Goal: Task Accomplishment & Management: Use online tool/utility

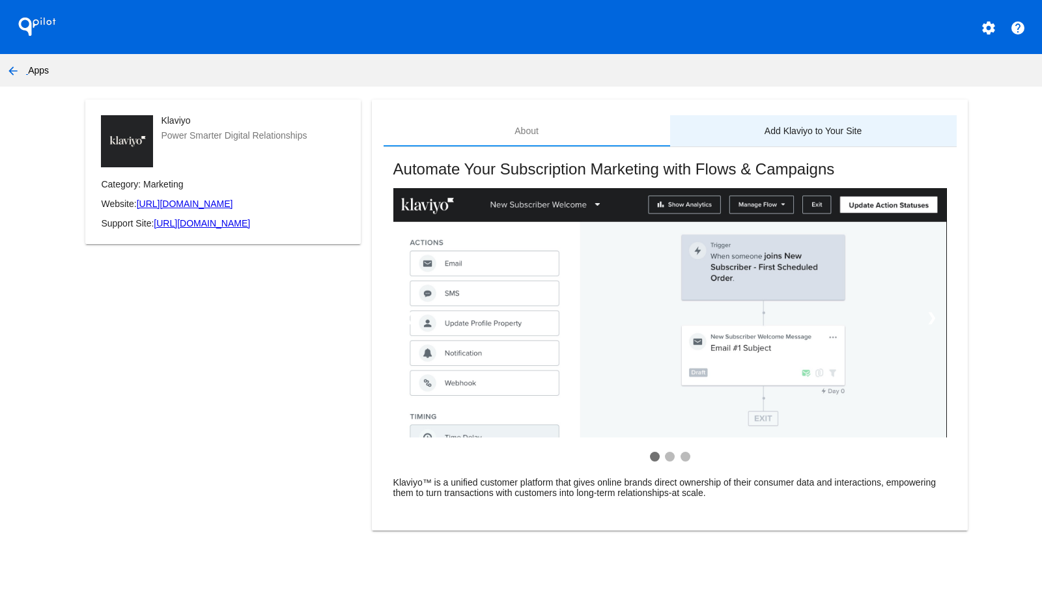
click at [787, 138] on div "Add Klaviyo to Your Site" at bounding box center [813, 130] width 286 height 31
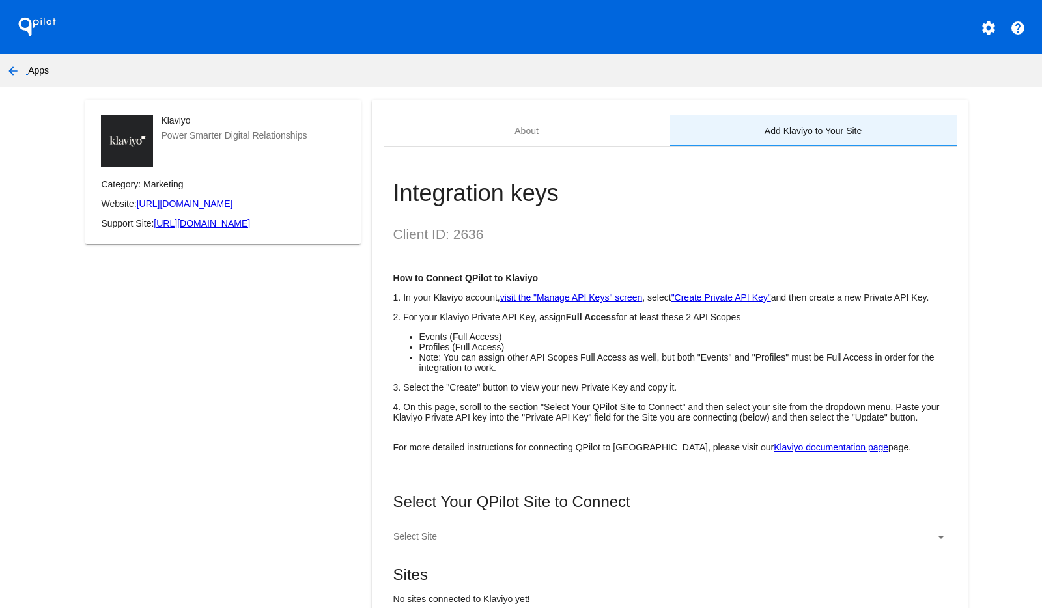
scroll to position [149, 0]
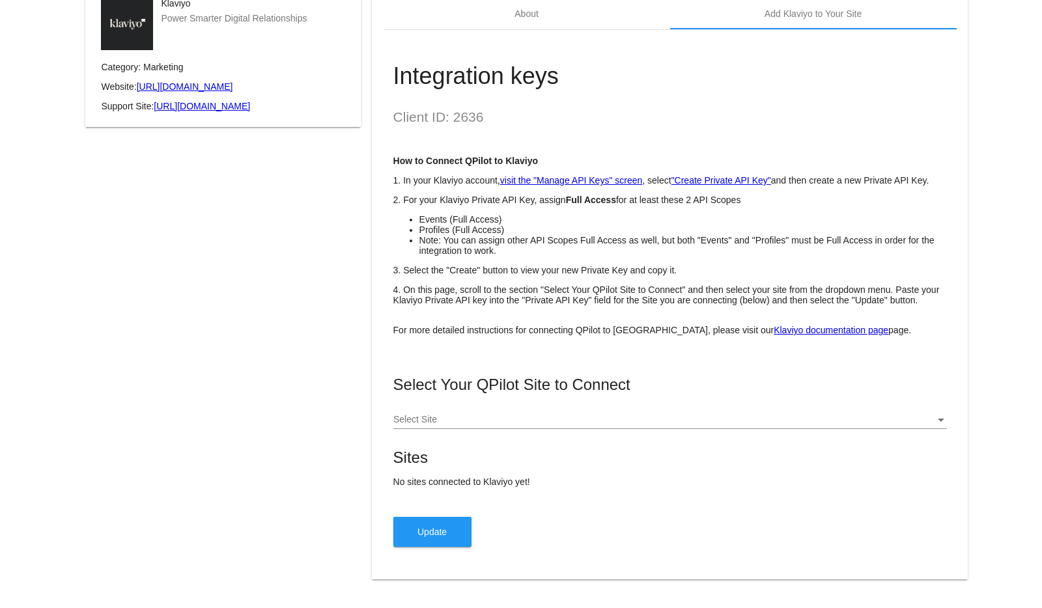
click at [467, 415] on div at bounding box center [664, 420] width 542 height 10
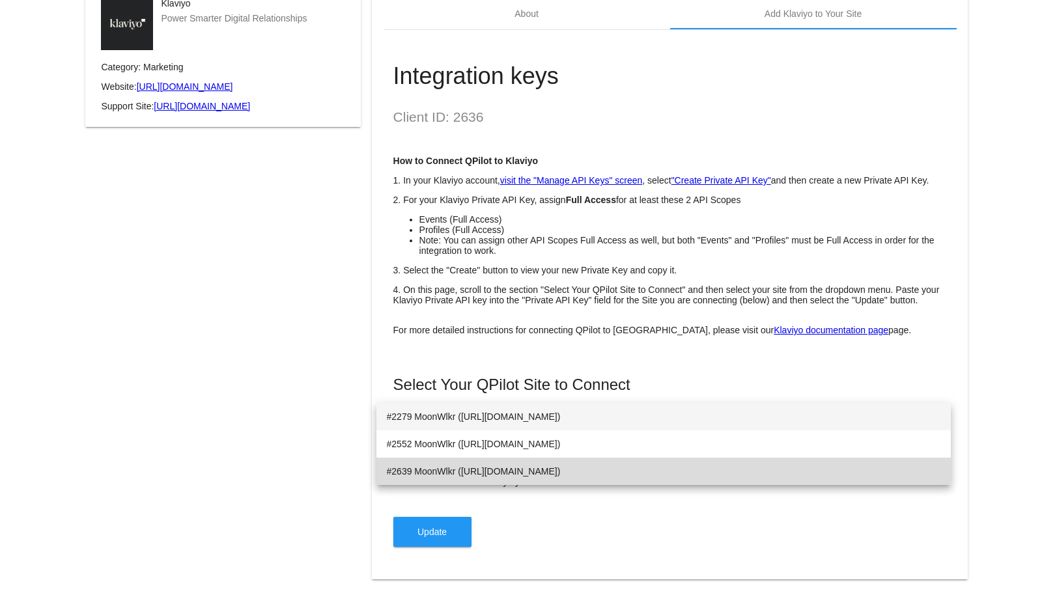
click at [436, 467] on span "#2639 MoonWlkr ([URL][DOMAIN_NAME])" at bounding box center [663, 471] width 553 height 27
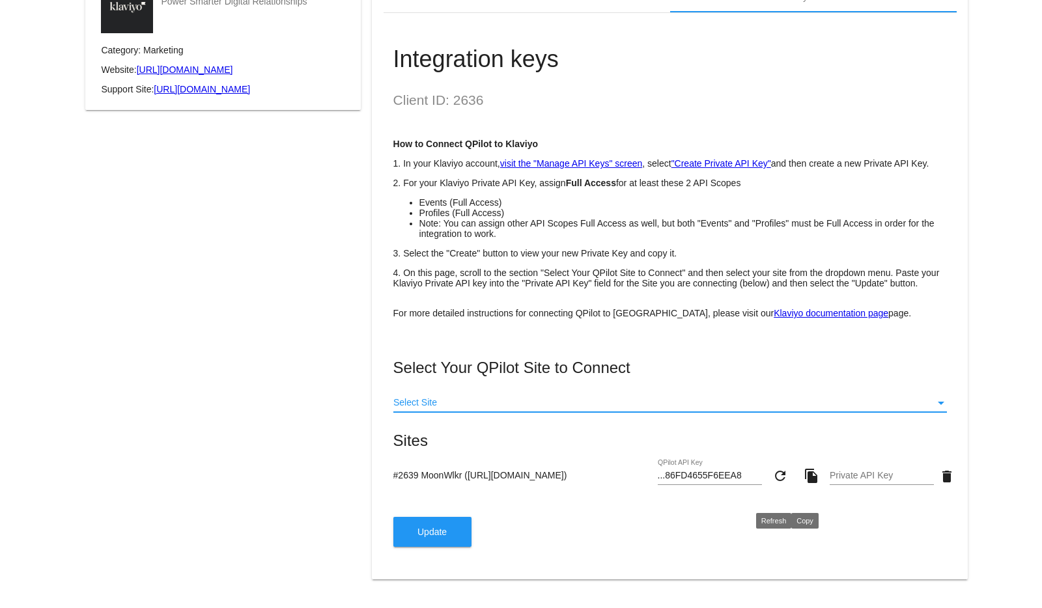
click at [865, 481] on input "Private API Key" at bounding box center [881, 476] width 104 height 10
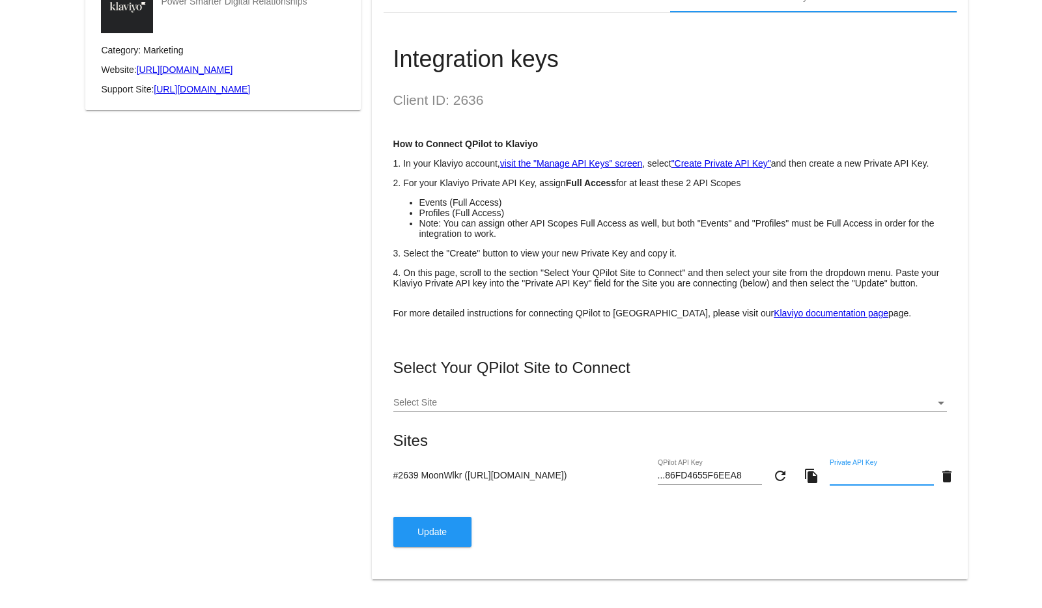
paste input "pk_54215d0a72aeaab62266498b2b0aaa4aa7"
type input "pk_54215d0a72aeaab62266498b2b0aaa4aa7"
click at [400, 547] on button "Update" at bounding box center [432, 532] width 78 height 30
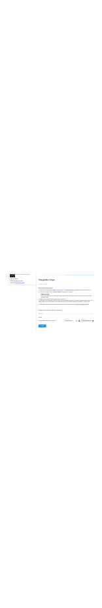
scroll to position [0, 0]
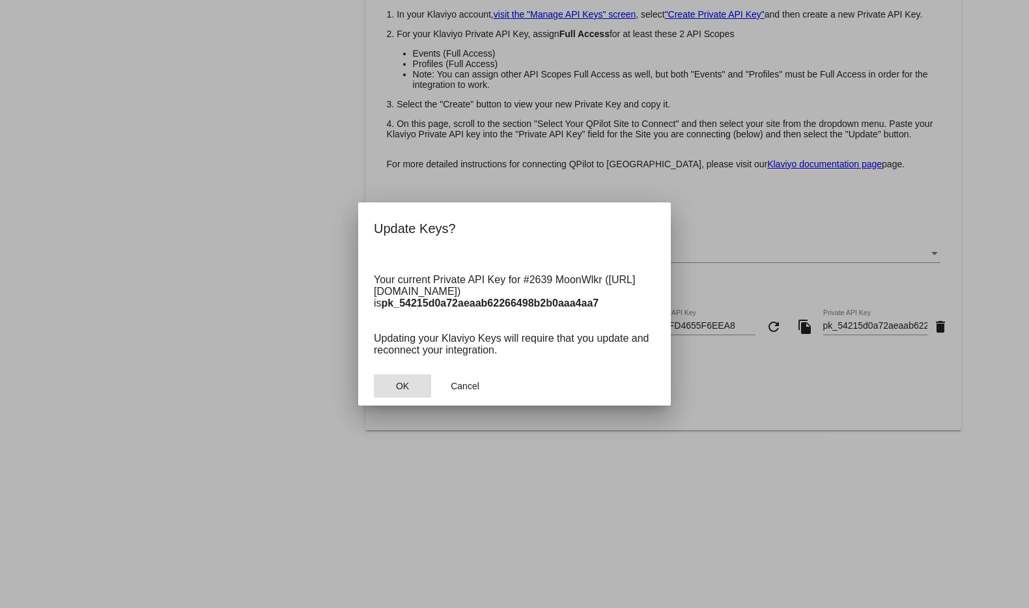
click at [402, 378] on button "OK" at bounding box center [402, 385] width 57 height 23
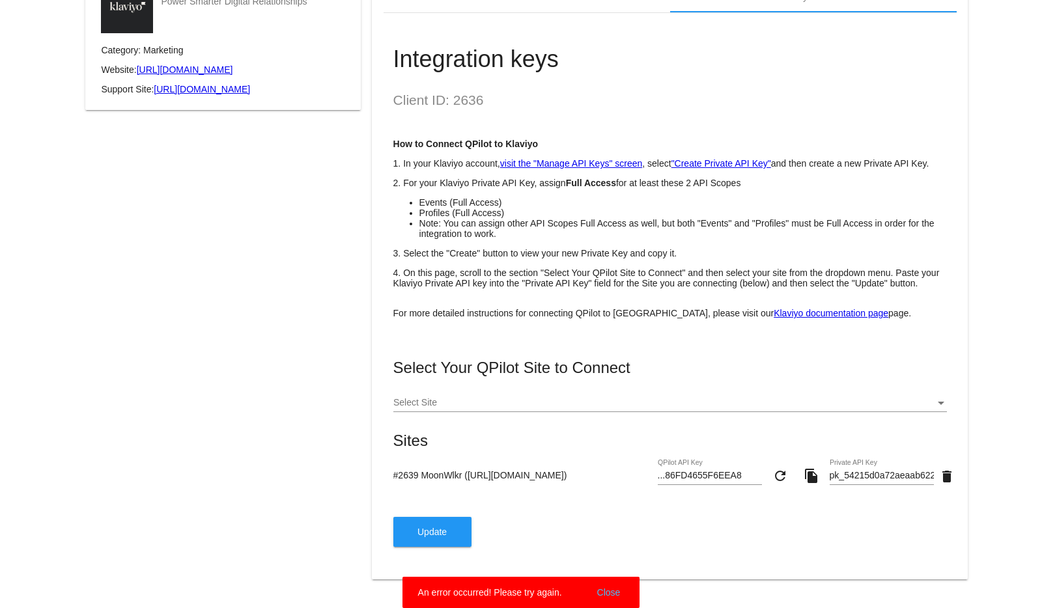
drag, startPoint x: 1027, startPoint y: 379, endPoint x: 1031, endPoint y: 414, distance: 35.4
click at [1031, 414] on body "QPilot settings help arrow_back Apps Klaviyo Power Smarter Digital Relationship…" at bounding box center [521, 304] width 1042 height 608
drag, startPoint x: 1031, startPoint y: 414, endPoint x: 526, endPoint y: 397, distance: 505.4
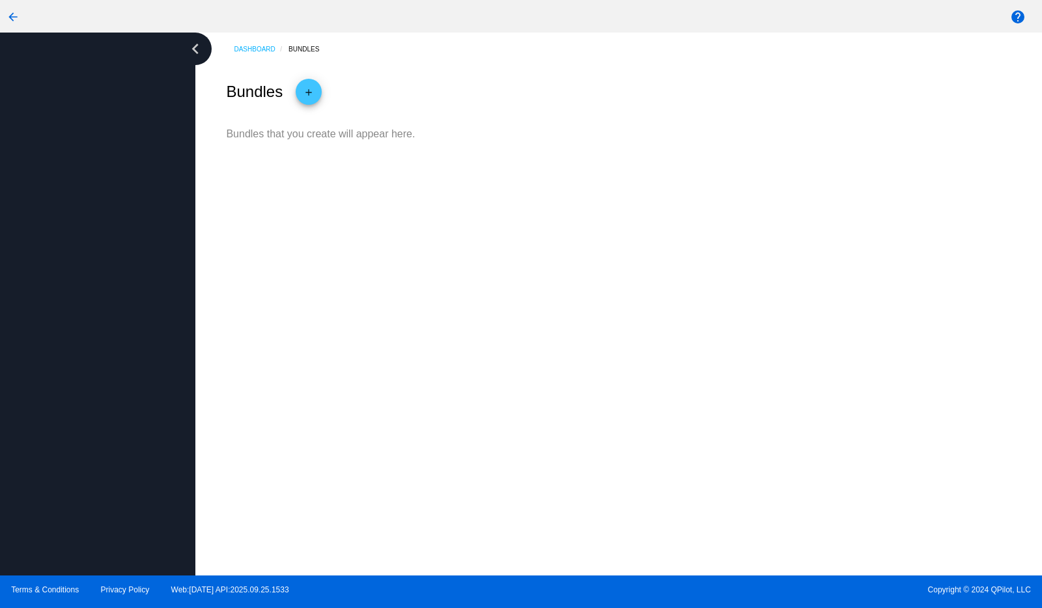
click at [14, 12] on mat-icon "arrow_back" at bounding box center [13, 17] width 16 height 16
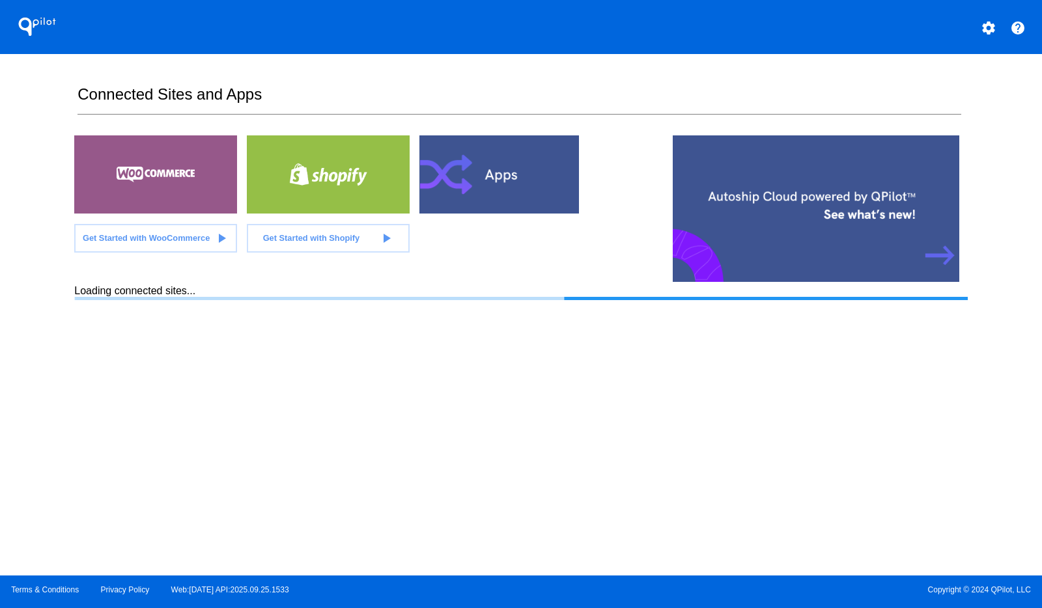
click at [988, 16] on button "settings" at bounding box center [988, 27] width 26 height 26
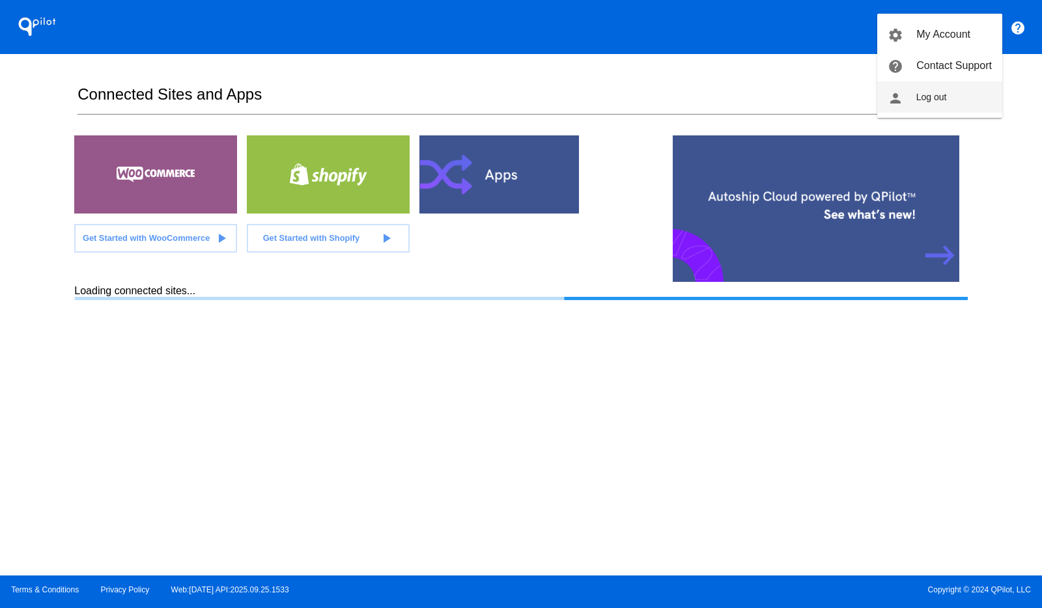
click at [920, 94] on span "Log out" at bounding box center [931, 97] width 31 height 10
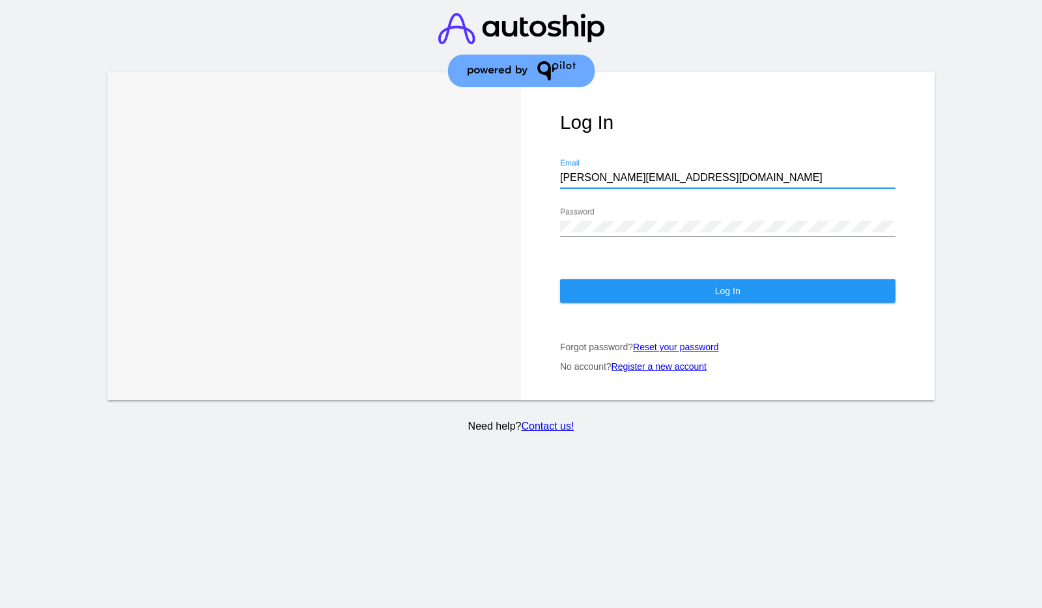
click at [638, 172] on input "t.leclaire@simplekneads.com" at bounding box center [727, 178] width 335 height 12
paste input "it@upexi"
type input "it@upexi.com"
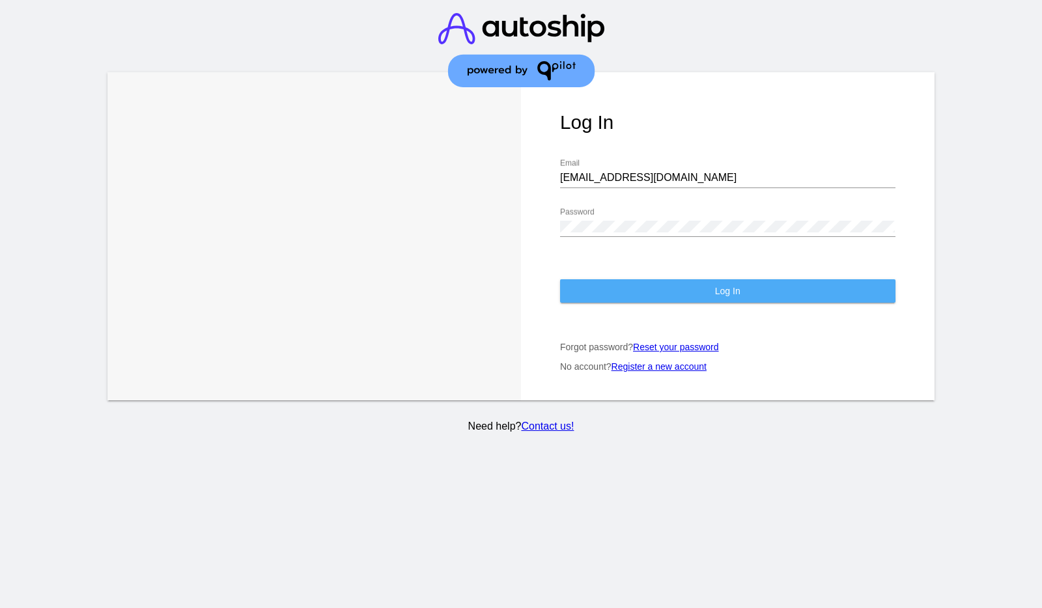
click at [560, 280] on button "Log In" at bounding box center [727, 290] width 335 height 23
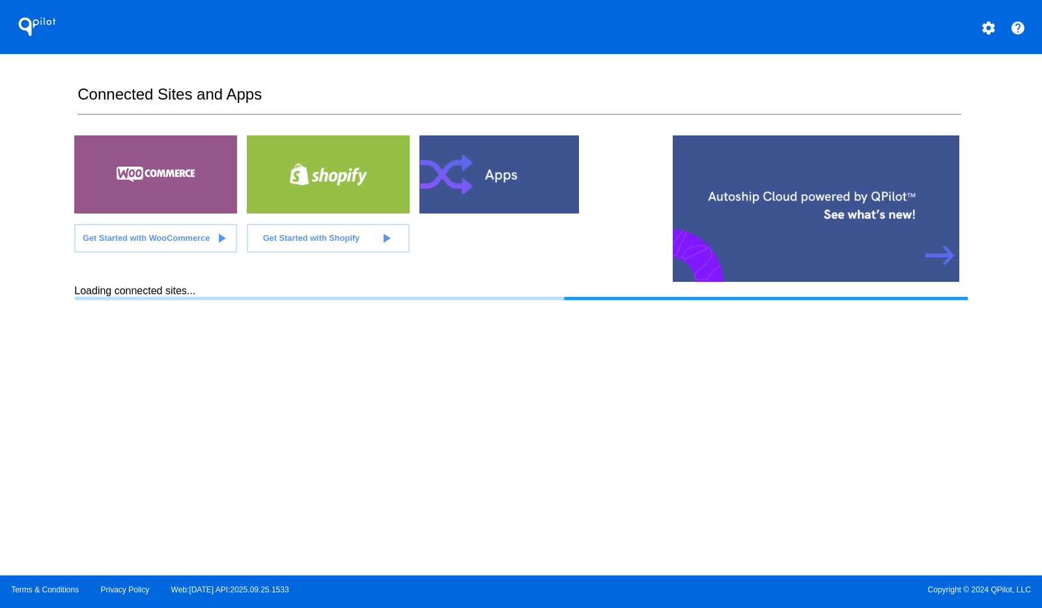
click at [561, 155] on div at bounding box center [500, 174] width 163 height 78
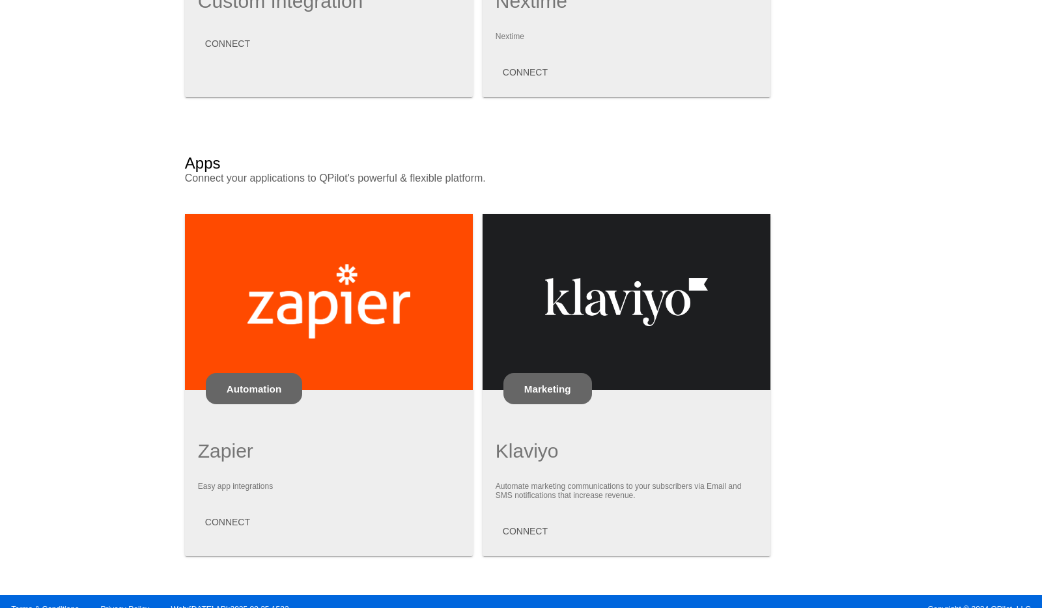
scroll to position [706, 0]
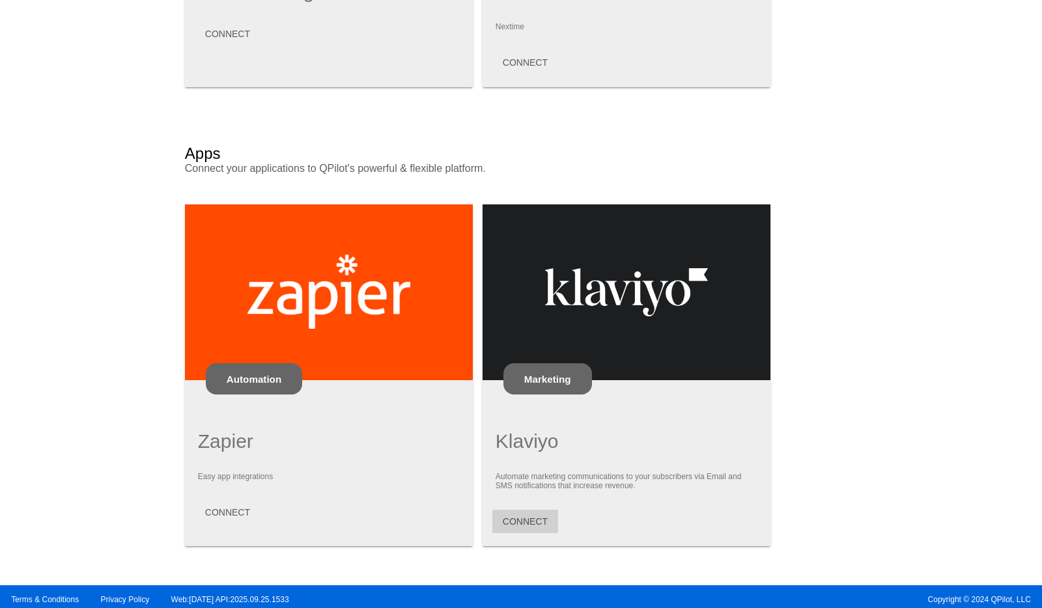
click at [495, 513] on button "CONNECT" at bounding box center [525, 521] width 66 height 23
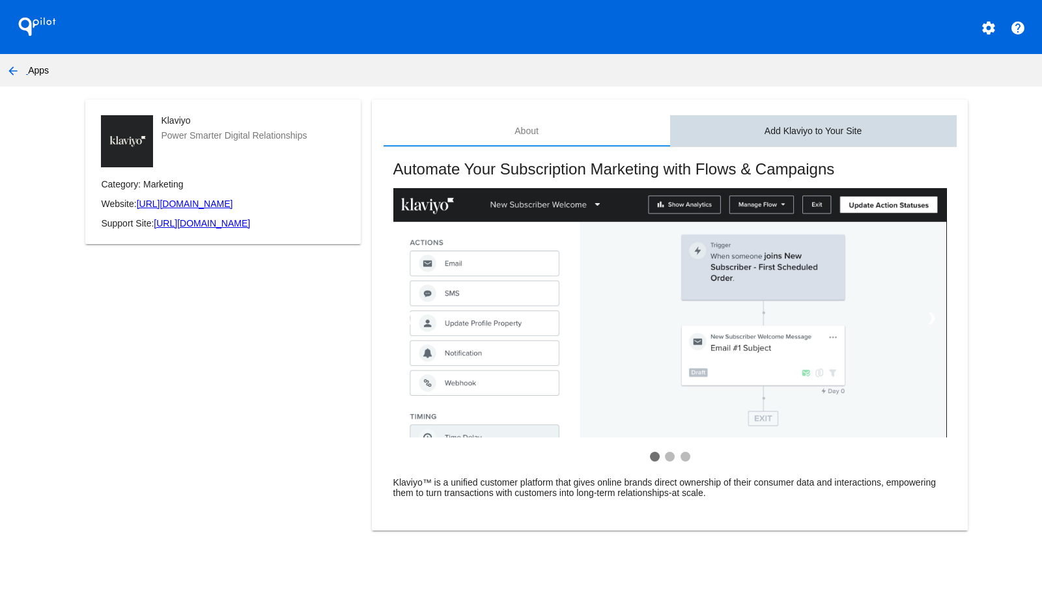
click at [803, 126] on div "Add Klaviyo to Your Site" at bounding box center [812, 131] width 97 height 10
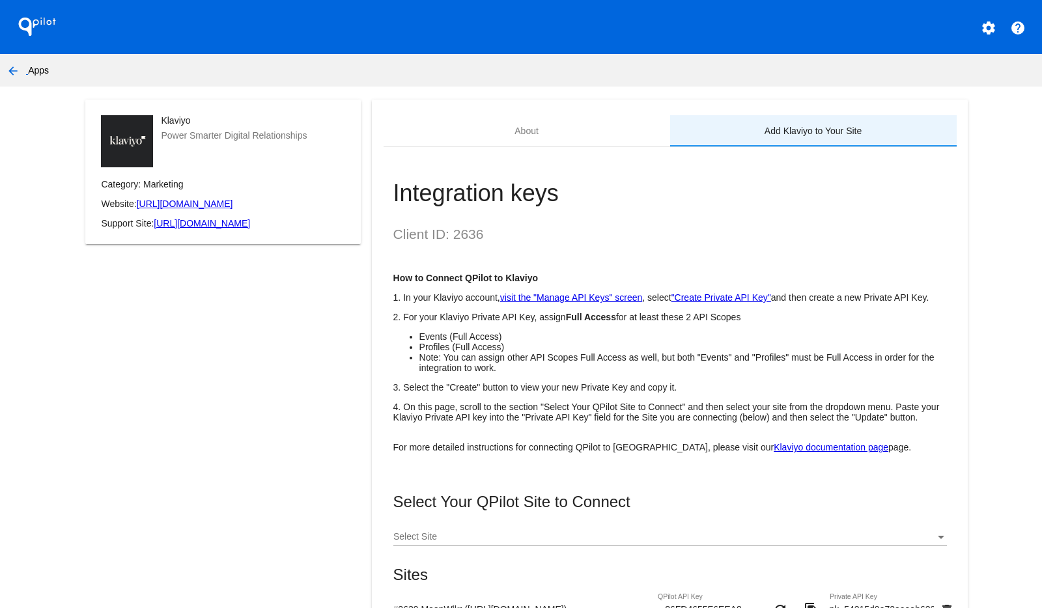
scroll to position [165, 0]
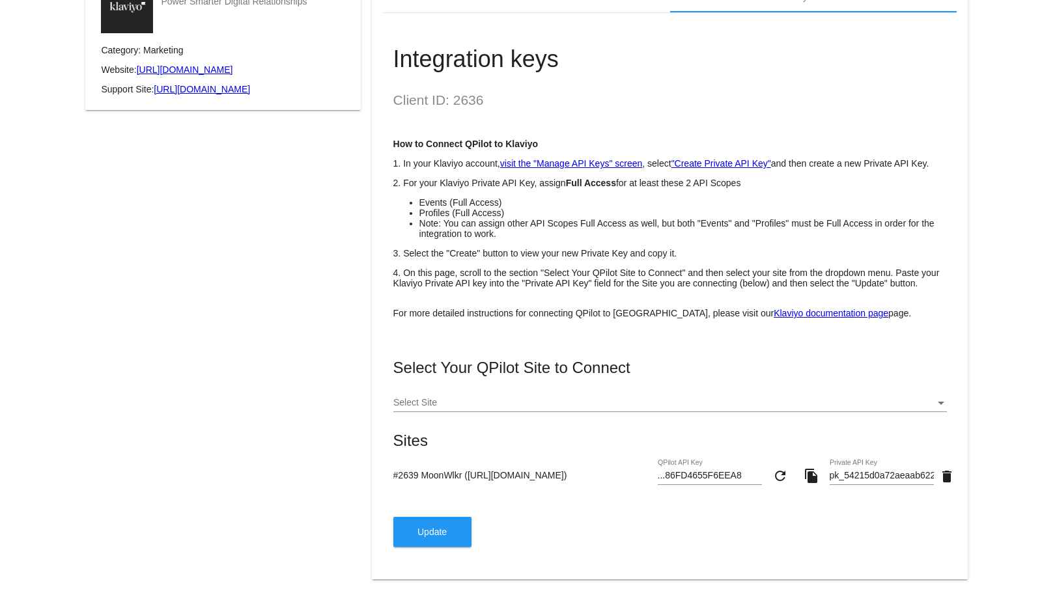
click at [889, 477] on input "pk_54215d0a72aeaab62266498b2b0aaa4aa7" at bounding box center [881, 476] width 104 height 10
paste input "168ff76f23f737ed729a65f473f811319a"
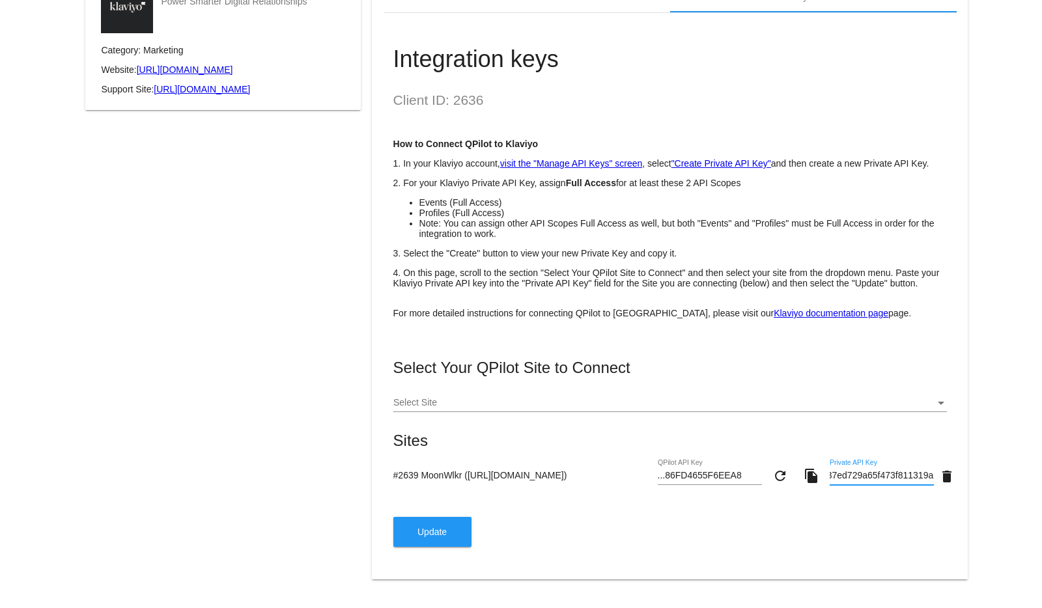
type input "pk_168ff76f23f737ed729a65f473f811319a"
click at [409, 537] on button "Update" at bounding box center [432, 532] width 78 height 30
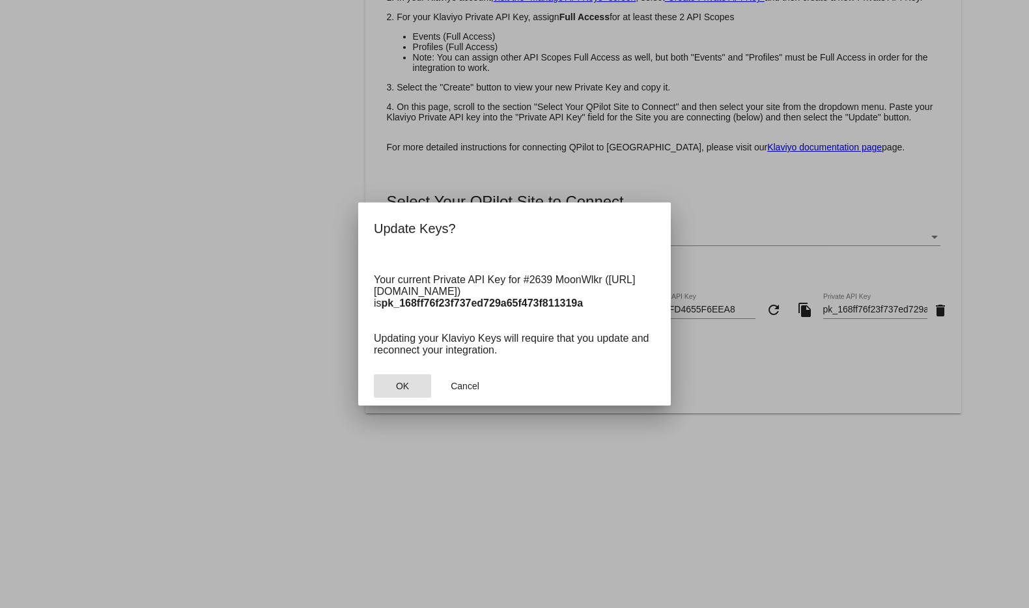
click at [392, 376] on button "OK" at bounding box center [402, 385] width 57 height 23
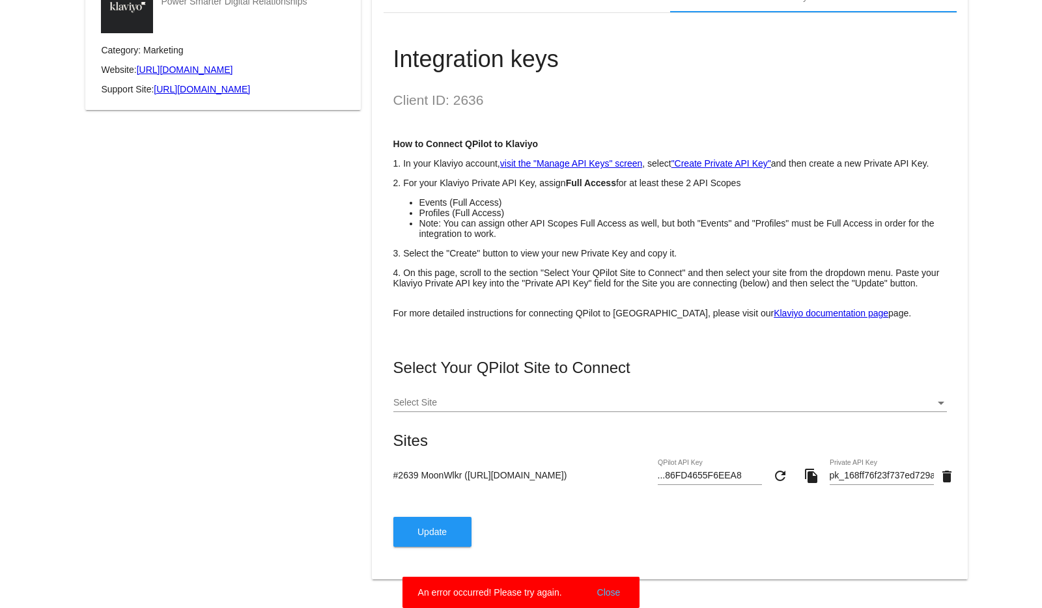
click at [547, 510] on div "Select Your QPilot Site to Connect Select Site Sites #2639 MoonWlkr (https://mo…" at bounding box center [669, 453] width 553 height 188
drag, startPoint x: 911, startPoint y: 470, endPoint x: 923, endPoint y: 508, distance: 39.5
click at [943, 471] on div "#2639 MoonWlkr (https://moonwlkr.com) ...86FD4655F6EEA8 QPilot API Key refresh …" at bounding box center [669, 478] width 553 height 37
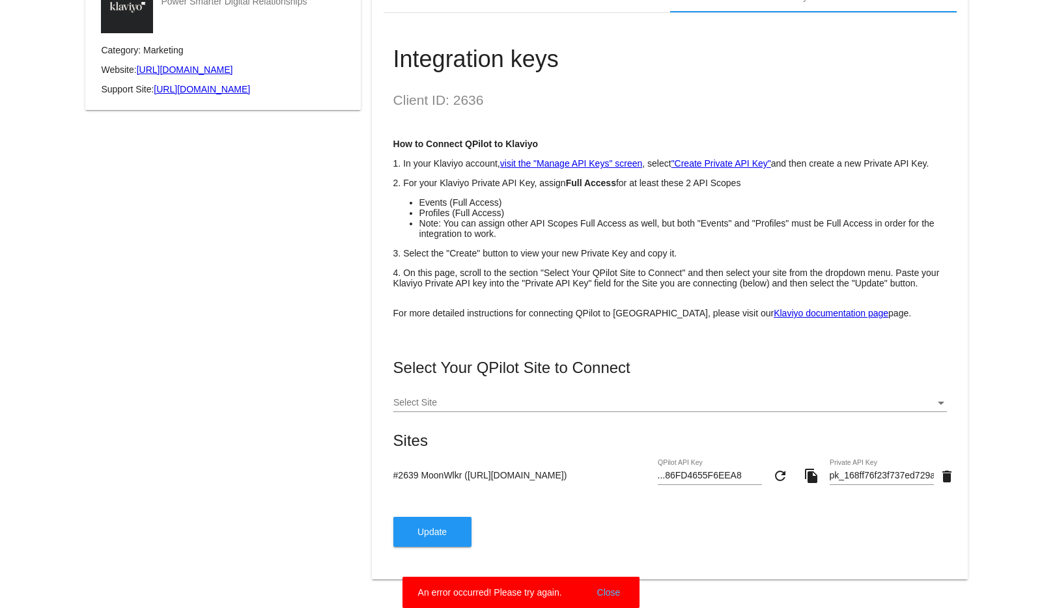
click at [402, 504] on div "Select Your QPilot Site to Connect Select Site Sites #2639 MoonWlkr (https://mo…" at bounding box center [669, 453] width 553 height 188
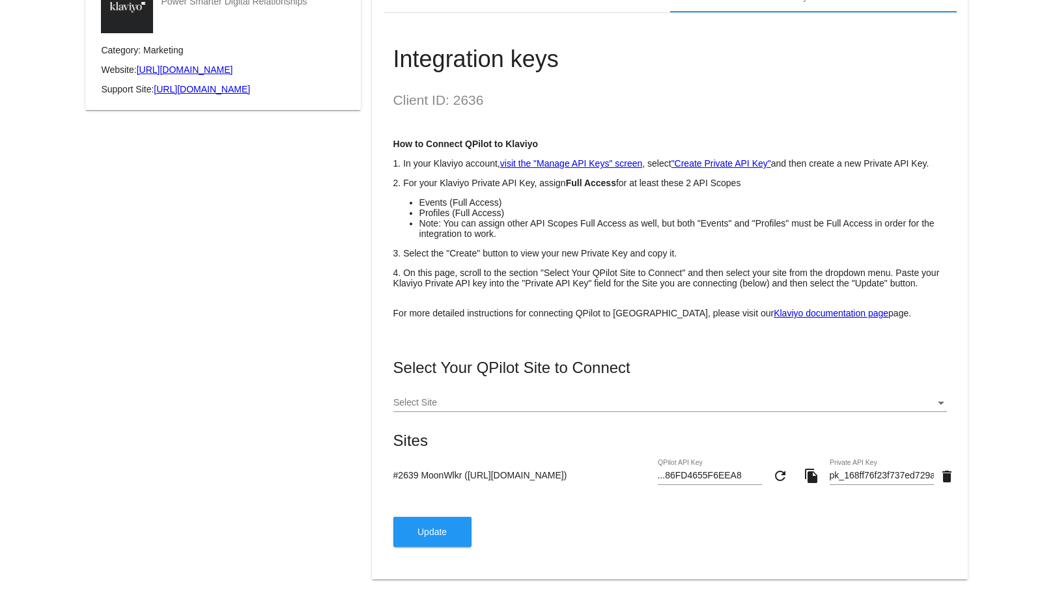
scroll to position [149, 0]
